Goal: Information Seeking & Learning: Stay updated

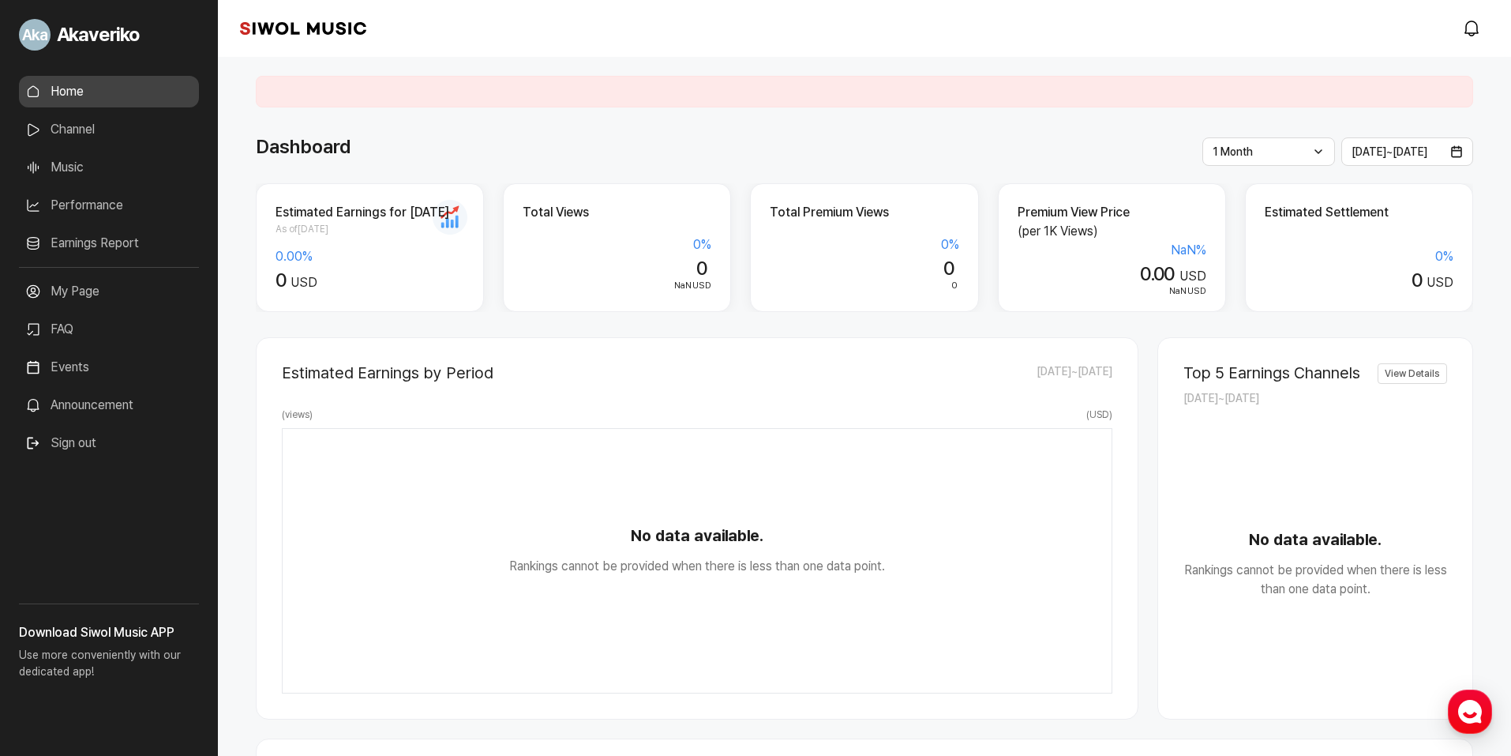
click at [1489, 27] on div "Siwol Music modal.notifications" at bounding box center [865, 28] width 1294 height 57
click at [1480, 24] on icon "modal.notifications" at bounding box center [1472, 28] width 19 height 19
click at [1475, 36] on icon "modal.notifications" at bounding box center [1472, 28] width 19 height 19
